Goal: Navigation & Orientation: Find specific page/section

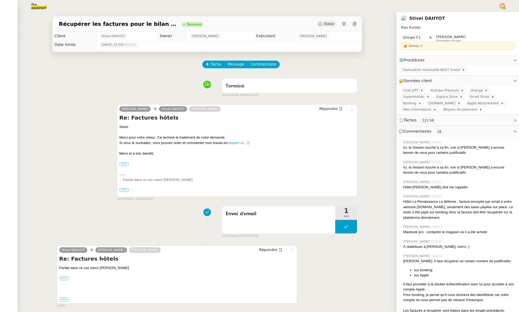
click at [44, 8] on img at bounding box center [35, 6] width 42 height 12
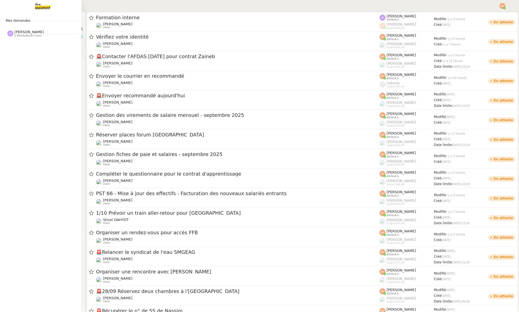
click at [38, 8] on img at bounding box center [38, 6] width 42 height 12
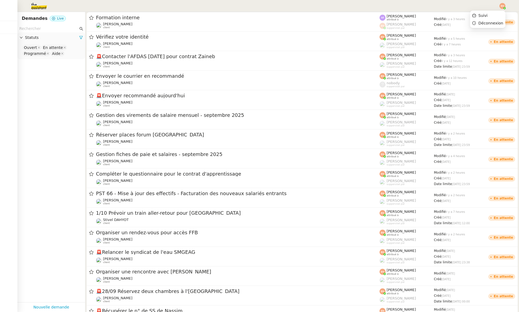
click at [504, 4] on img at bounding box center [502, 6] width 6 height 6
click at [495, 14] on li "Suivi" at bounding box center [487, 16] width 35 height 8
